Goal: Information Seeking & Learning: Learn about a topic

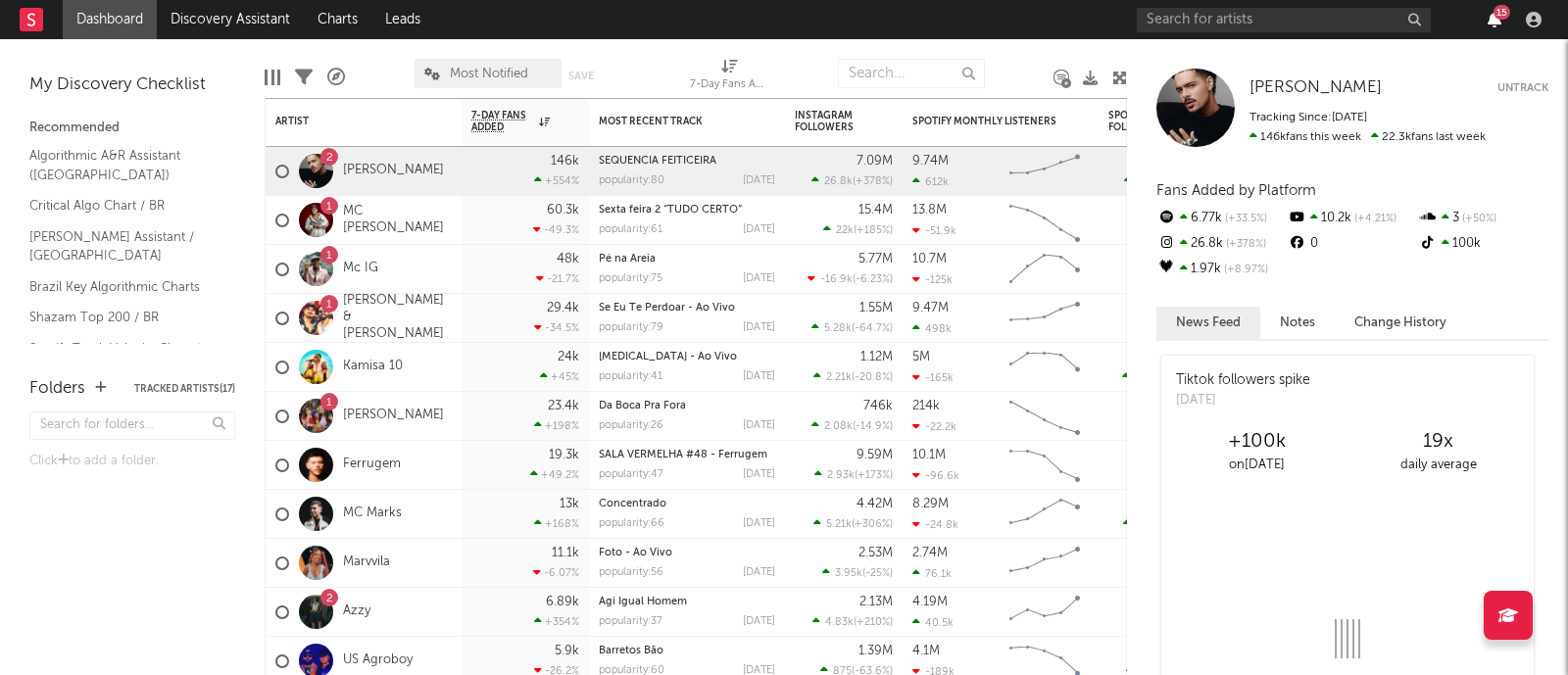
click at [1499, 22] on icon "button" at bounding box center [1494, 20] width 14 height 16
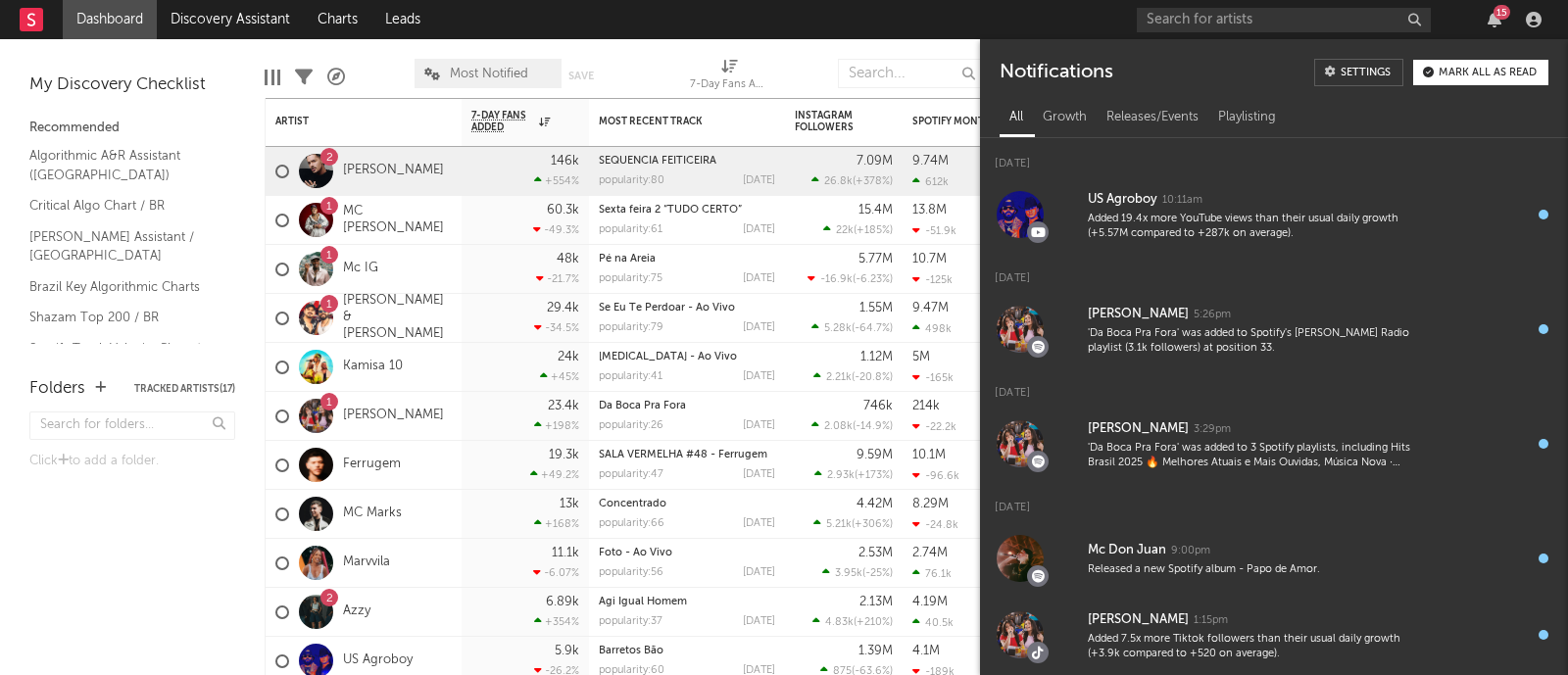
click at [1494, 69] on div "Mark all as read" at bounding box center [1488, 72] width 98 height 11
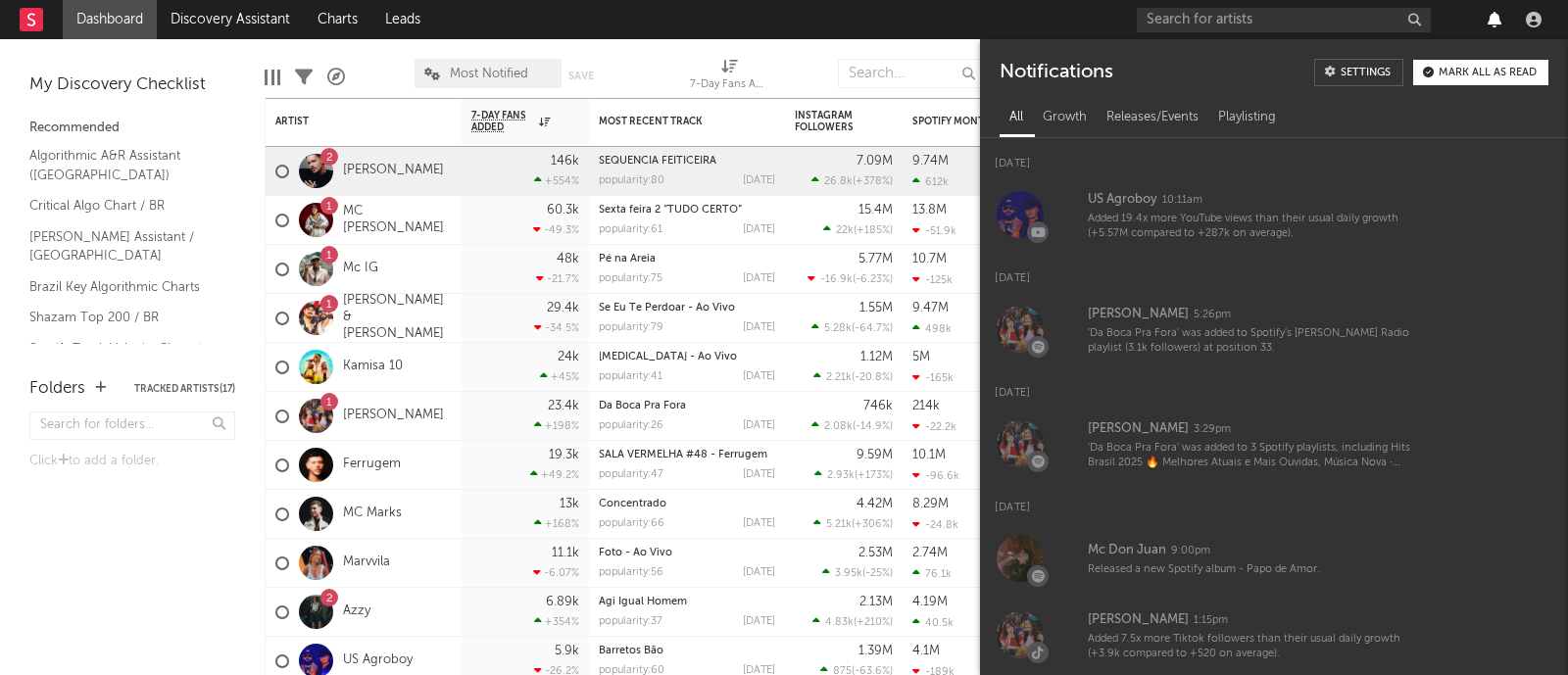
click at [1494, 21] on icon "button" at bounding box center [1494, 20] width 14 height 16
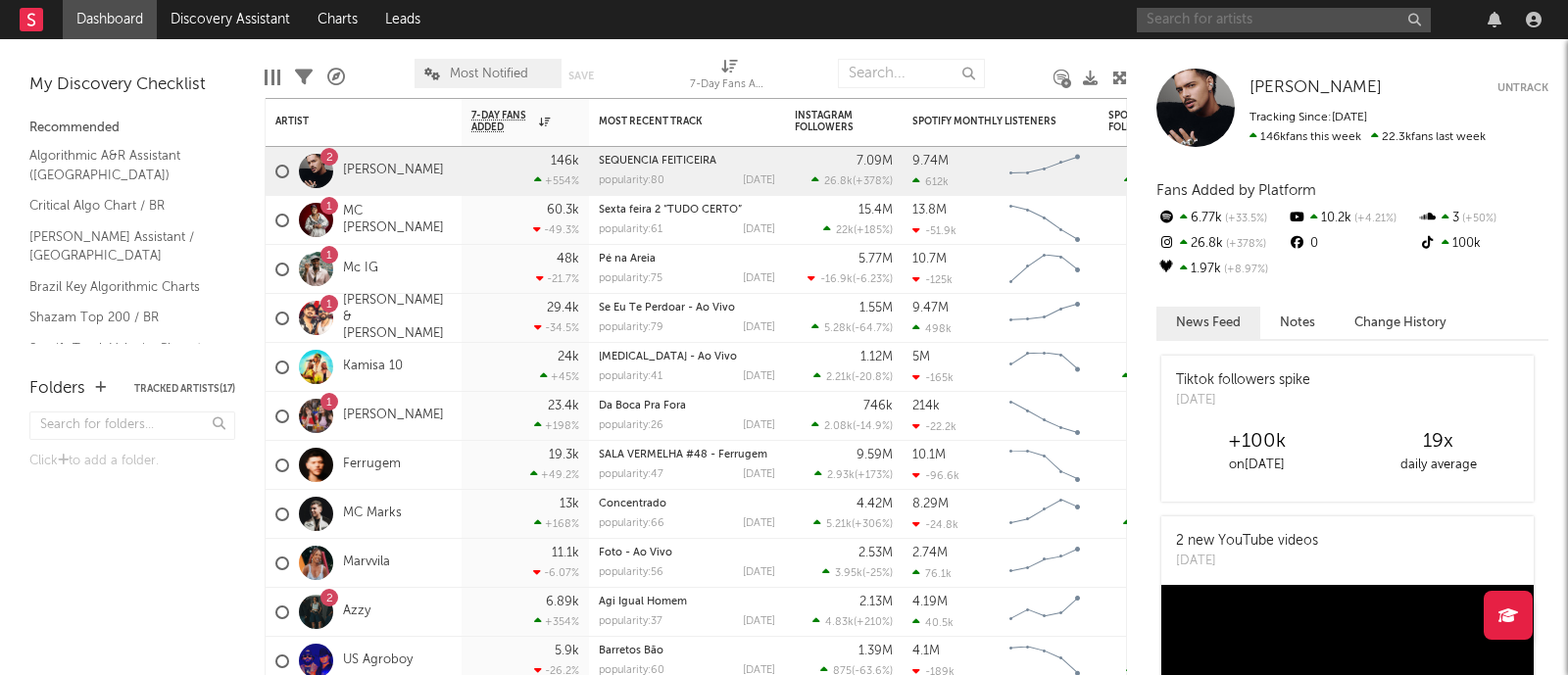
click at [1316, 23] on input "text" at bounding box center [1284, 20] width 294 height 24
type input "mc gp"
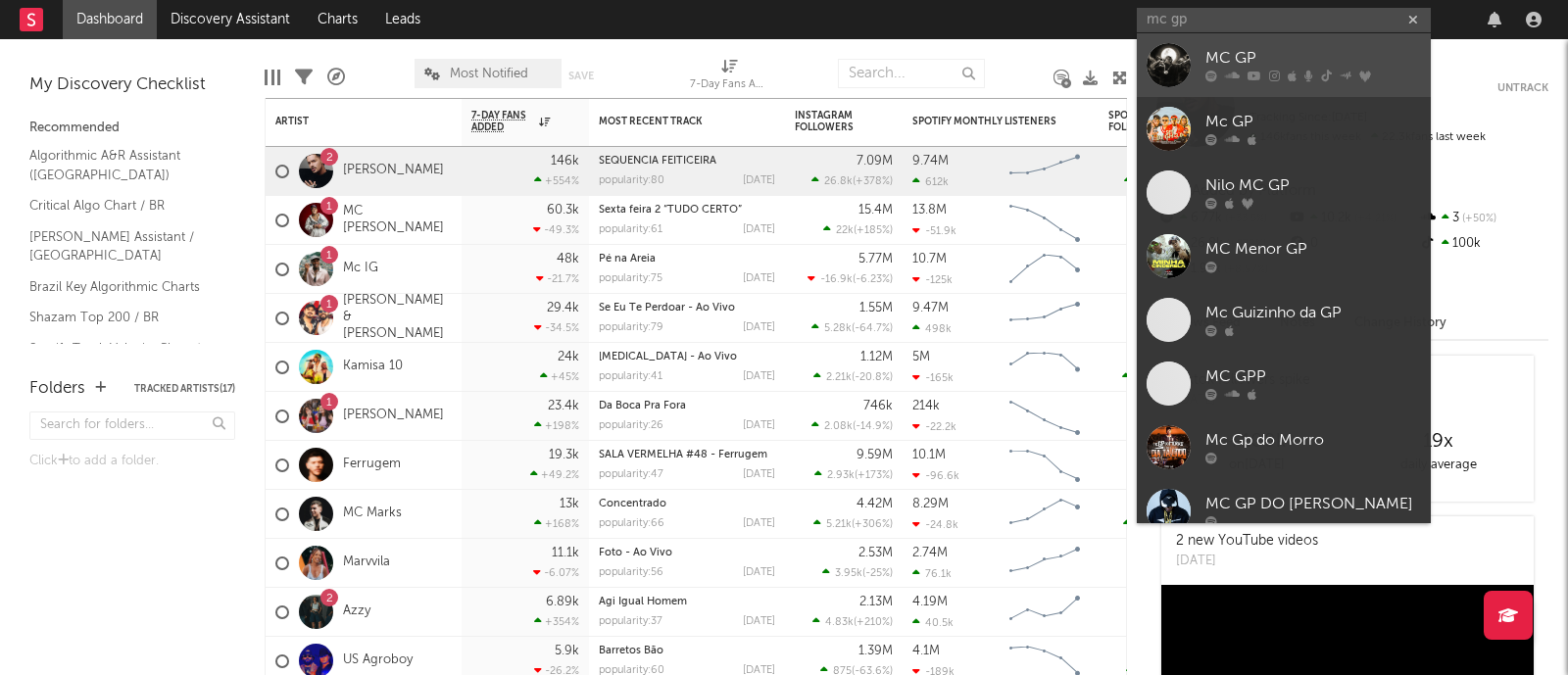
click at [1307, 38] on link "MC GP" at bounding box center [1284, 65] width 294 height 64
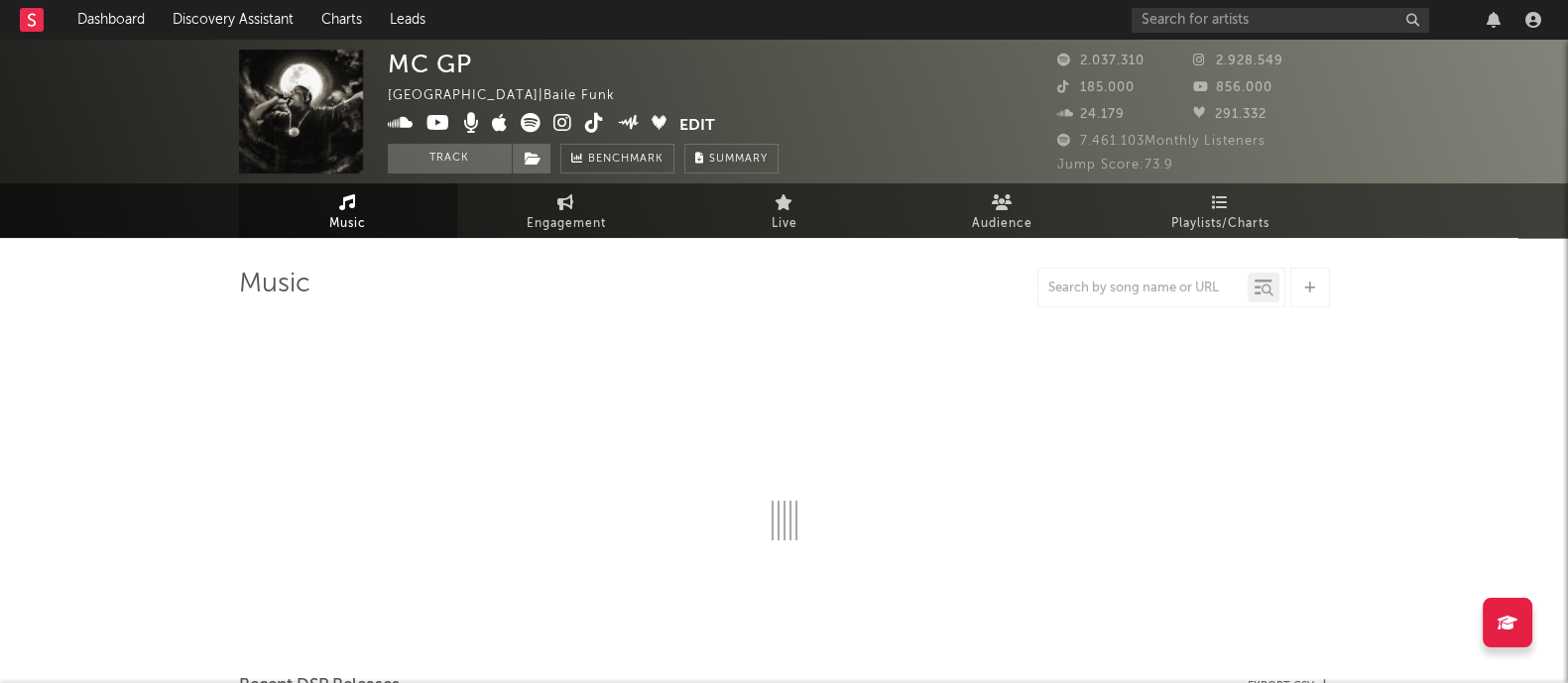
select select "6m"
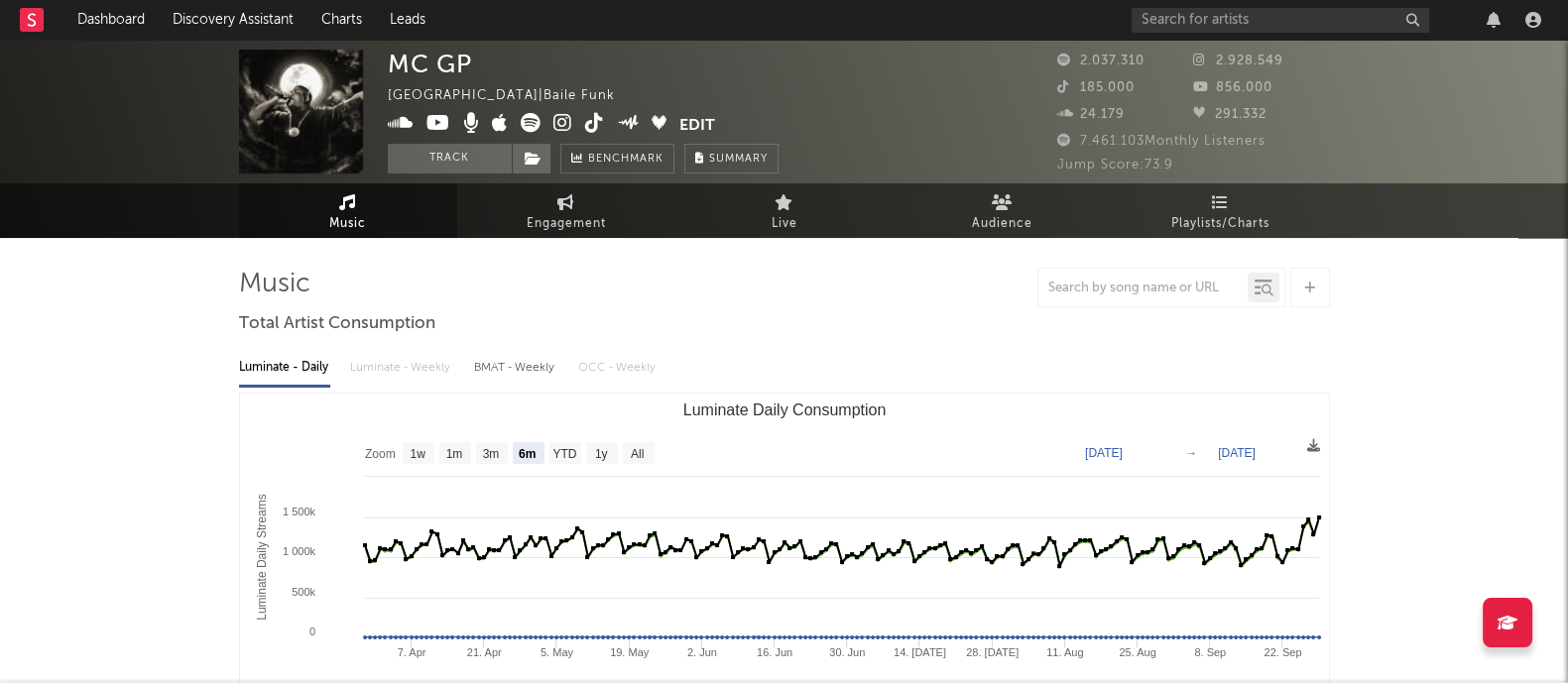
click at [760, 285] on div at bounding box center [784, 287] width 1091 height 40
